Goal: Navigation & Orientation: Find specific page/section

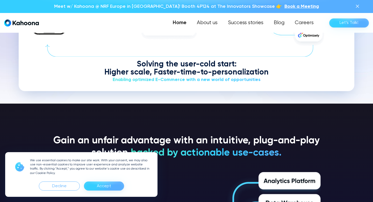
scroll to position [661, 0]
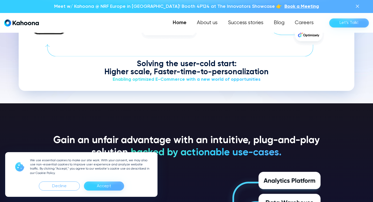
click at [110, 186] on div "Accept" at bounding box center [104, 186] width 14 height 8
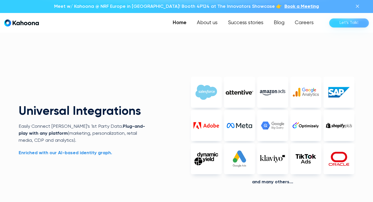
scroll to position [1173, 0]
click at [261, 23] on link "Success stories" at bounding box center [245, 23] width 47 height 10
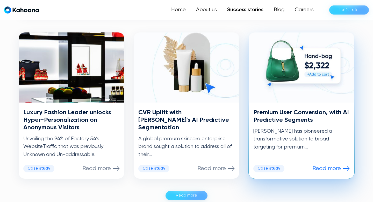
scroll to position [253, 0]
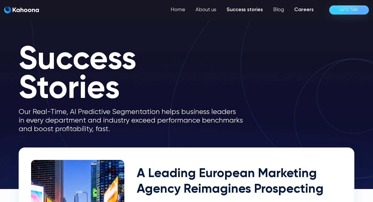
click at [306, 13] on link "Careers" at bounding box center [304, 10] width 30 height 10
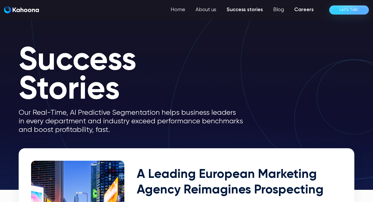
scroll to position [0, 0]
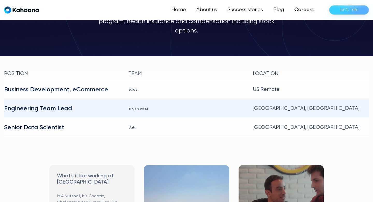
scroll to position [96, 0]
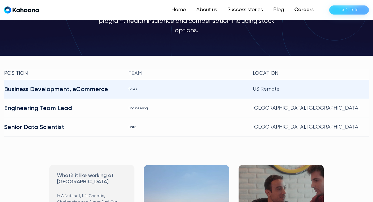
click at [91, 85] on div "Business Development, eCommerce" at bounding box center [62, 89] width 116 height 8
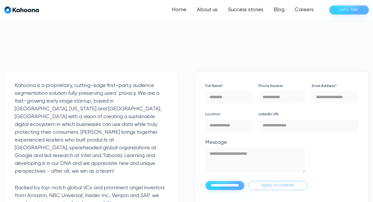
scroll to position [114, 0]
